Goal: Task Accomplishment & Management: Use online tool/utility

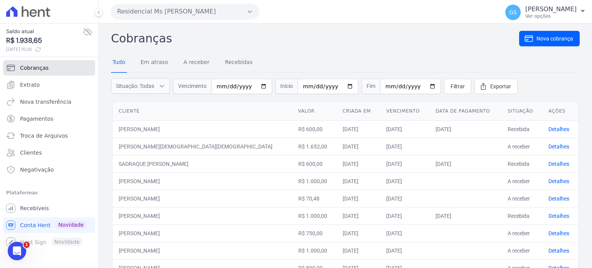
click at [63, 73] on link "Cobranças" at bounding box center [49, 67] width 92 height 15
click at [150, 61] on link "Em atraso" at bounding box center [154, 63] width 30 height 20
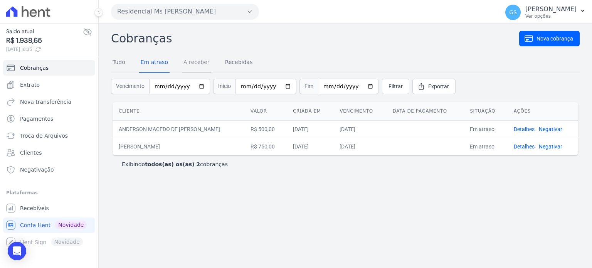
click at [197, 63] on link "A receber" at bounding box center [196, 63] width 29 height 20
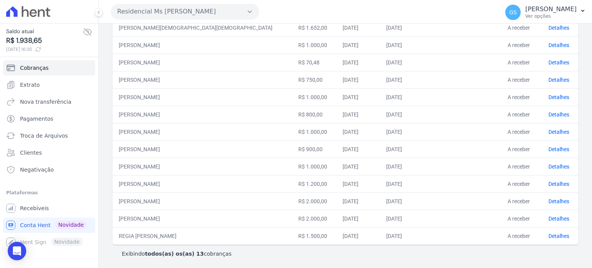
scroll to position [63, 0]
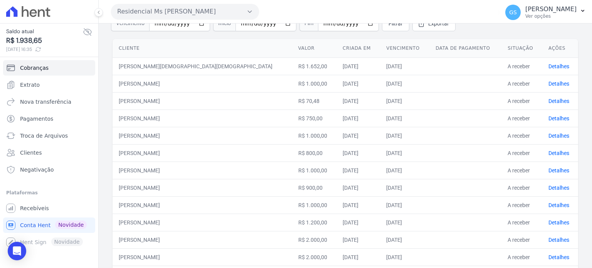
drag, startPoint x: 156, startPoint y: 119, endPoint x: 215, endPoint y: 118, distance: 59.8
click at [215, 118] on td "[PERSON_NAME]" at bounding box center [203, 117] width 180 height 17
drag, startPoint x: 138, startPoint y: 152, endPoint x: 180, endPoint y: 146, distance: 43.1
click at [180, 146] on td "[PERSON_NAME]" at bounding box center [203, 152] width 180 height 17
drag, startPoint x: 152, startPoint y: 169, endPoint x: 190, endPoint y: 170, distance: 38.2
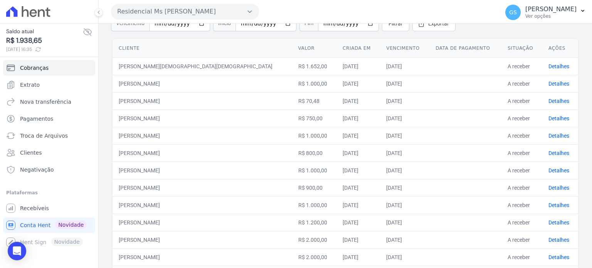
click at [190, 170] on td "[PERSON_NAME]" at bounding box center [203, 170] width 180 height 17
drag, startPoint x: 154, startPoint y: 202, endPoint x: 190, endPoint y: 200, distance: 36.3
click at [190, 200] on td "[PERSON_NAME]" at bounding box center [203, 204] width 180 height 17
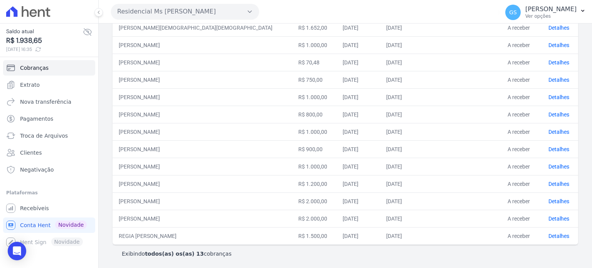
click at [166, 200] on td "[PERSON_NAME]" at bounding box center [203, 200] width 180 height 17
click at [549, 181] on link "Detalhes" at bounding box center [559, 184] width 21 height 6
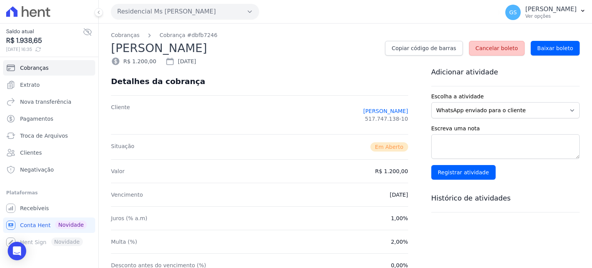
click at [504, 54] on link "Cancelar boleto" at bounding box center [497, 48] width 56 height 15
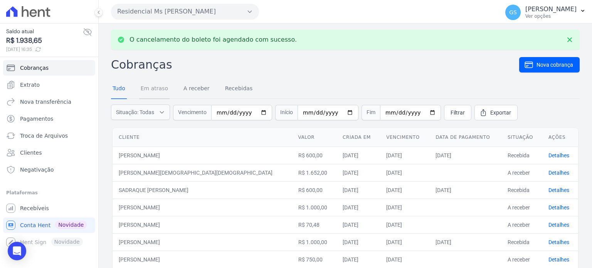
click at [157, 87] on link "Em atraso" at bounding box center [154, 89] width 30 height 20
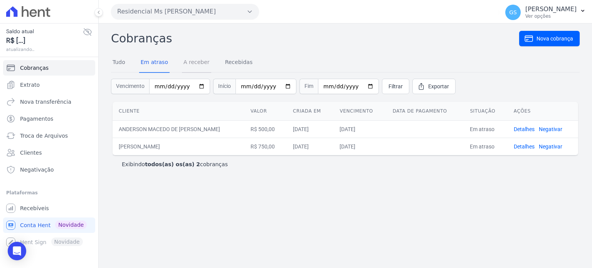
click at [195, 64] on link "A receber" at bounding box center [196, 63] width 29 height 20
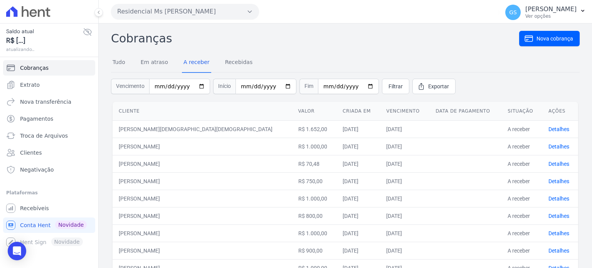
scroll to position [84, 0]
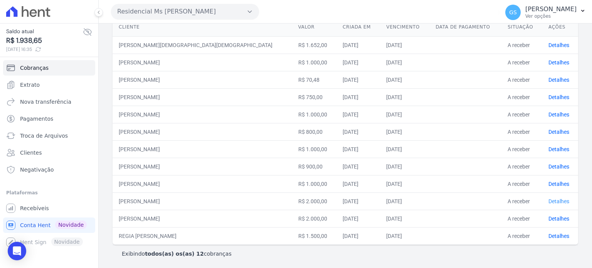
click at [549, 200] on link "Detalhes" at bounding box center [559, 201] width 21 height 6
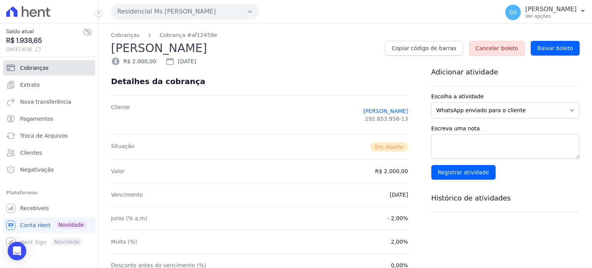
click at [41, 65] on span "Cobranças" at bounding box center [34, 68] width 29 height 8
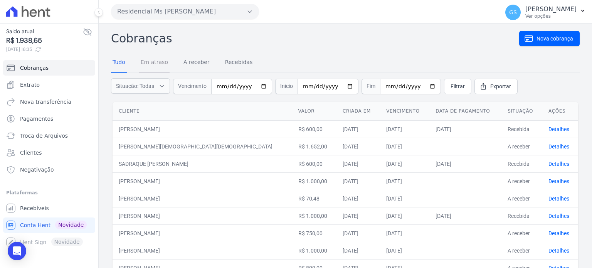
click at [157, 62] on link "Em atraso" at bounding box center [154, 63] width 30 height 20
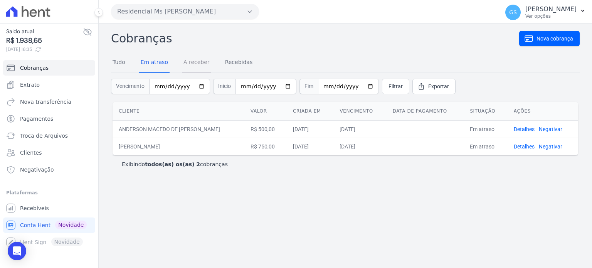
click at [197, 63] on link "A receber" at bounding box center [196, 63] width 29 height 20
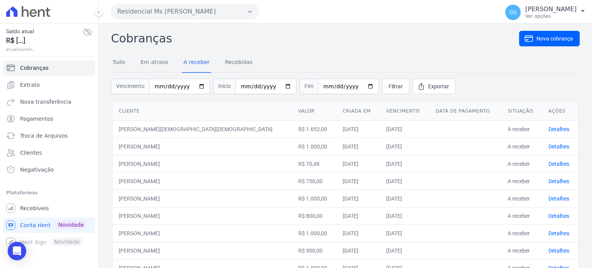
scroll to position [84, 0]
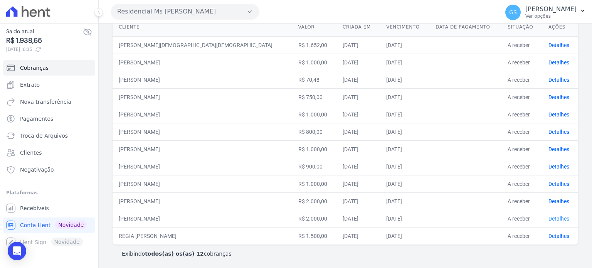
click at [549, 219] on link "Detalhes" at bounding box center [559, 218] width 21 height 6
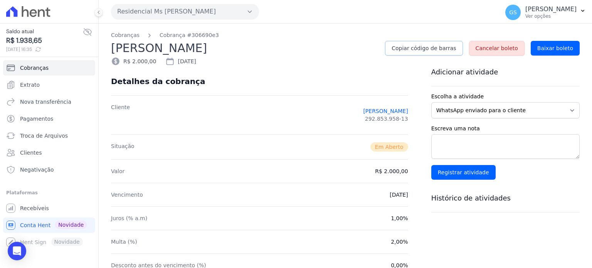
click at [414, 51] on span "Copiar código de barras" at bounding box center [424, 48] width 64 height 8
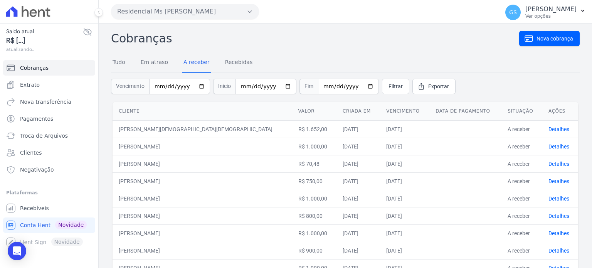
scroll to position [84, 0]
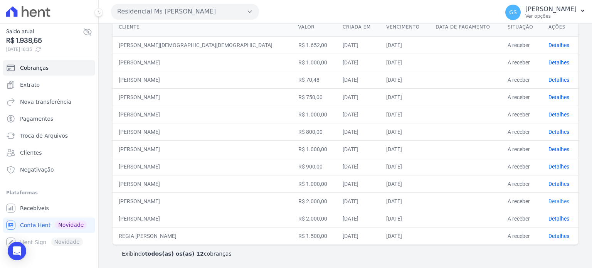
click at [549, 200] on link "Detalhes" at bounding box center [559, 201] width 21 height 6
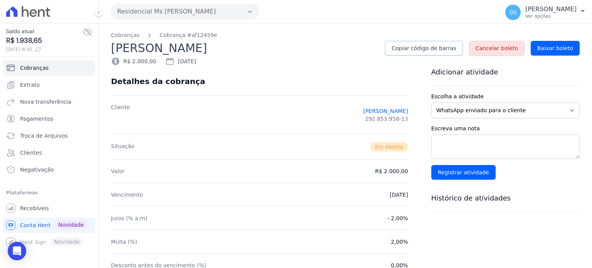
click at [425, 51] on span "Copiar código de barras" at bounding box center [424, 48] width 64 height 8
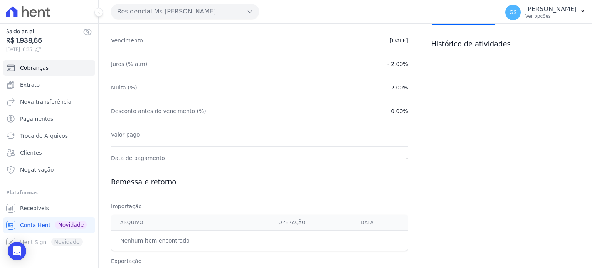
scroll to position [39, 0]
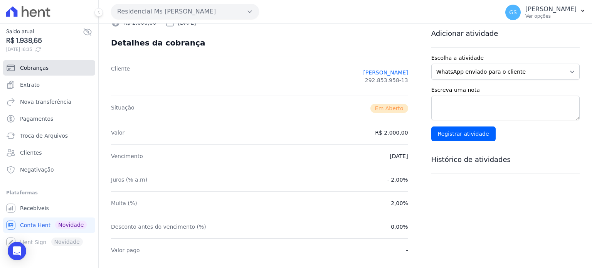
click at [28, 72] on link "Cobranças" at bounding box center [49, 67] width 92 height 15
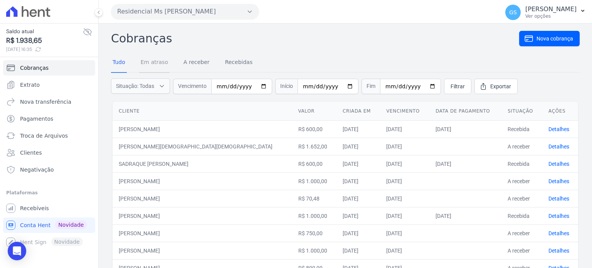
click at [148, 68] on link "Em atraso" at bounding box center [154, 63] width 30 height 20
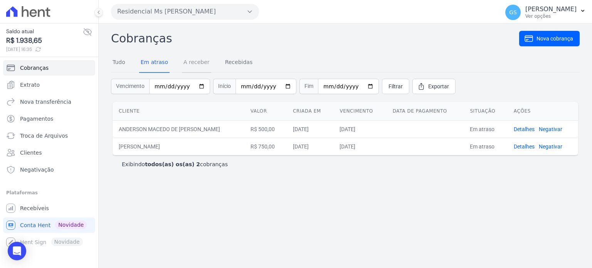
click at [197, 66] on link "A receber" at bounding box center [196, 63] width 29 height 20
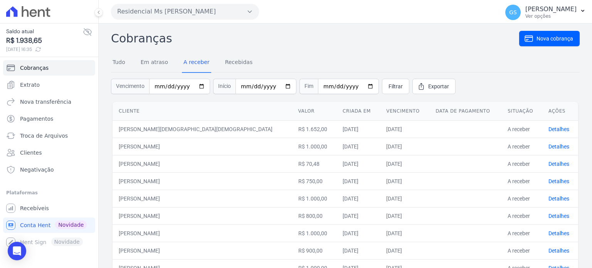
scroll to position [84, 0]
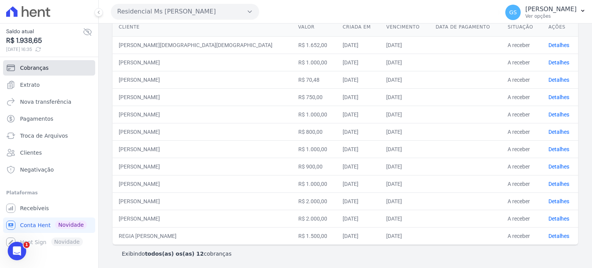
click at [54, 63] on link "Cobranças" at bounding box center [49, 67] width 92 height 15
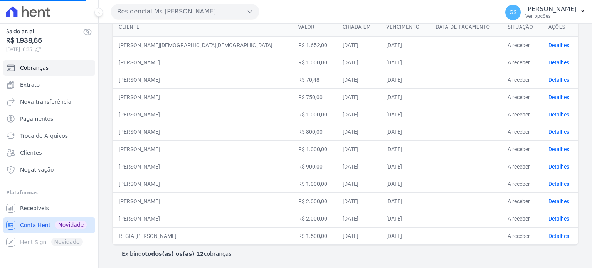
click at [40, 227] on span "Conta Hent" at bounding box center [35, 225] width 30 height 8
